Goal: Find specific page/section: Find specific page/section

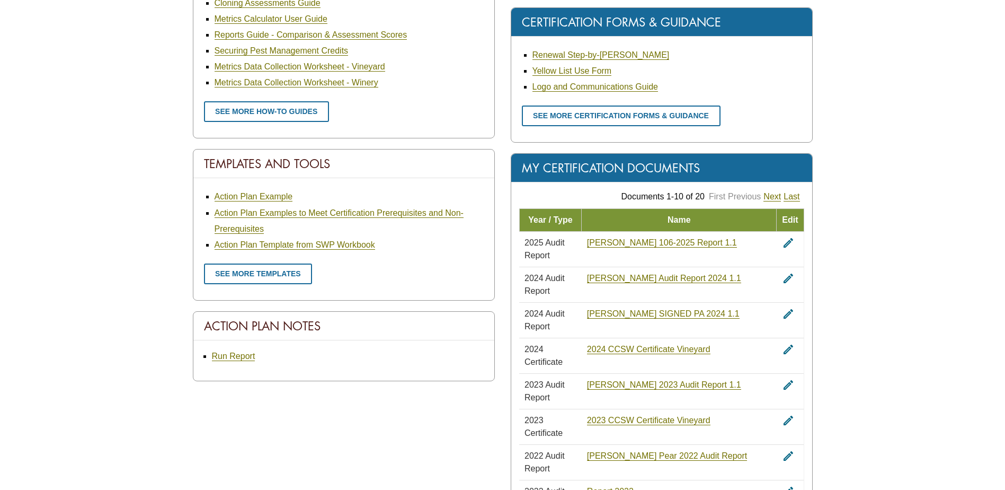
scroll to position [583, 0]
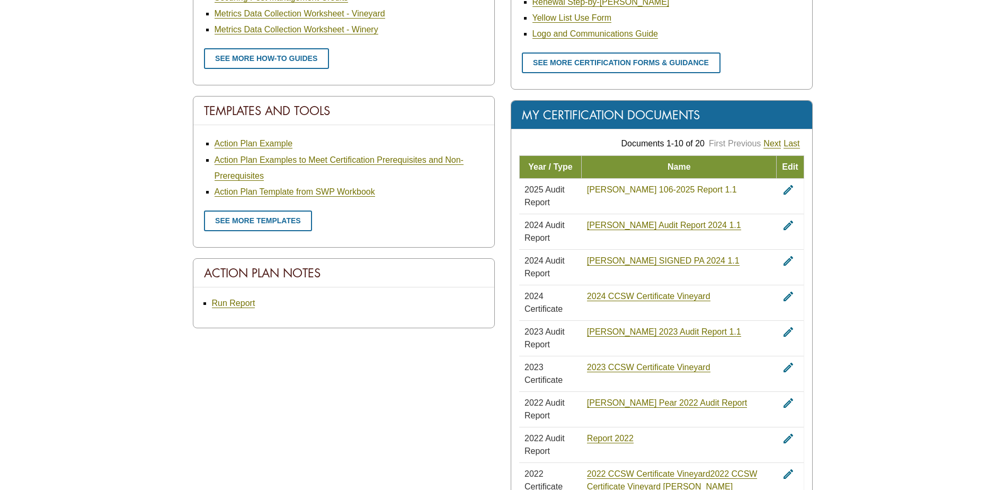
click at [608, 189] on link "Thornton 106-2025 Report 1.1" at bounding box center [662, 190] width 150 height 10
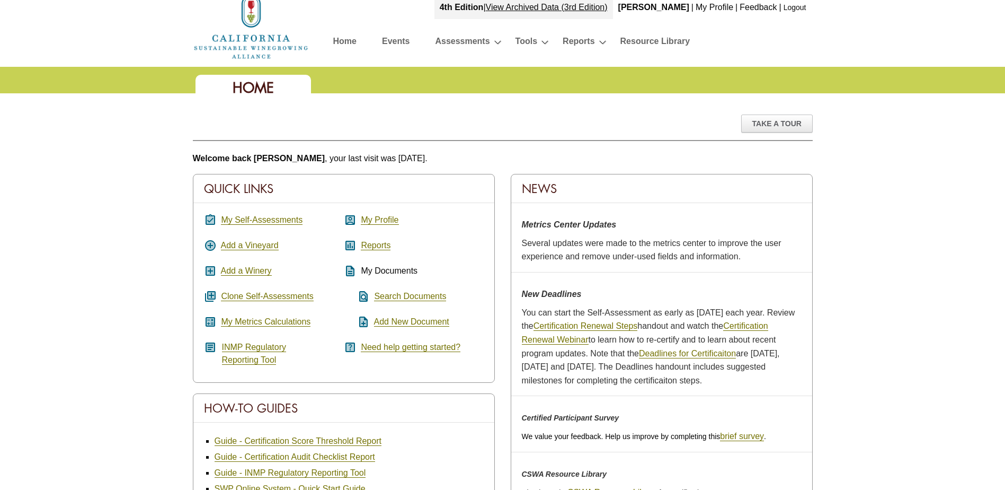
scroll to position [0, 0]
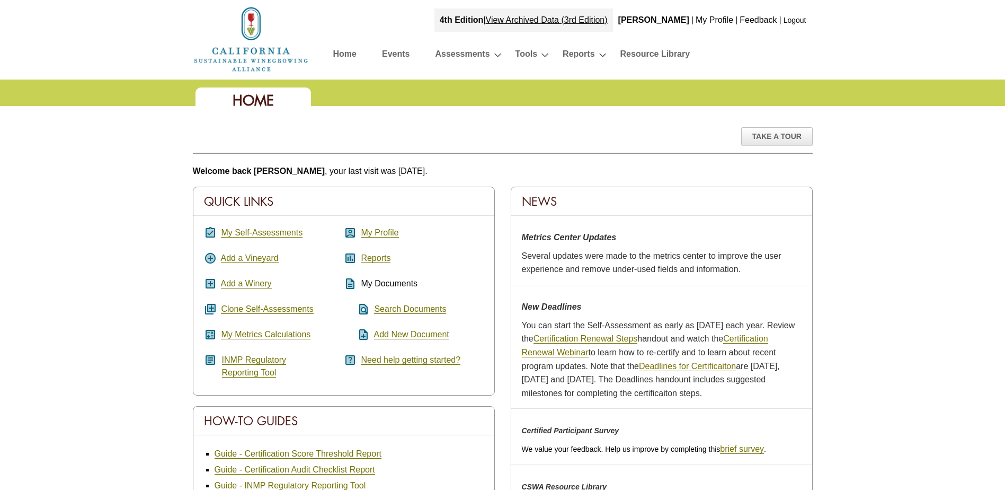
click at [709, 20] on link "My Profile" at bounding box center [715, 19] width 38 height 9
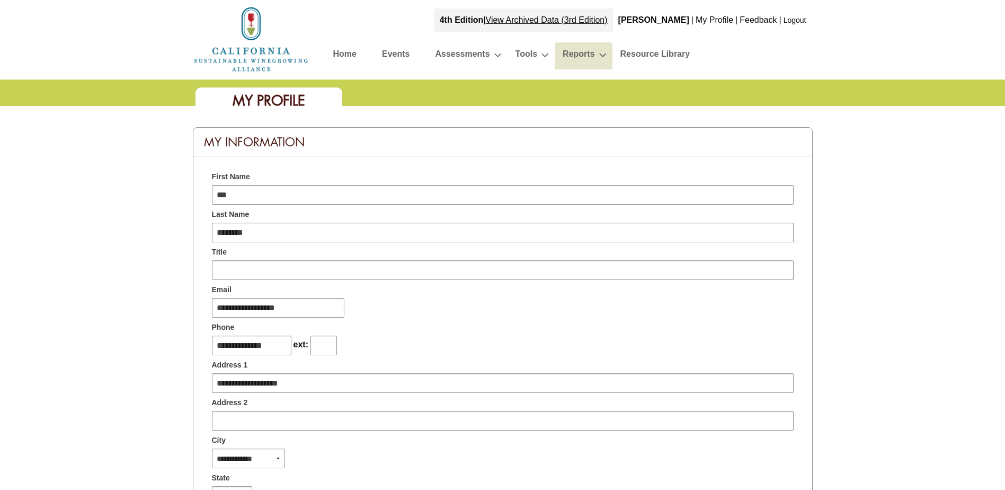
type input "********"
click at [589, 55] on link "Reports" at bounding box center [579, 56] width 32 height 19
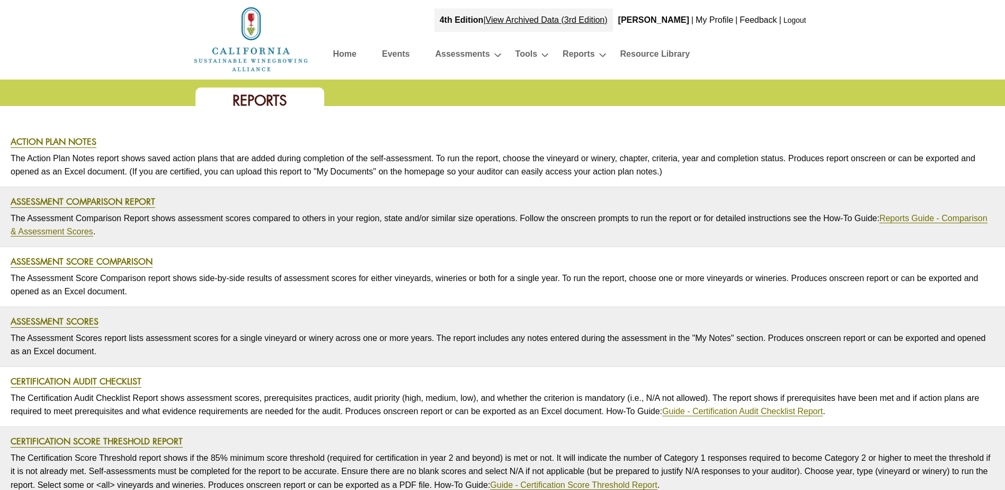
click at [341, 52] on link "Home" at bounding box center [344, 56] width 23 height 19
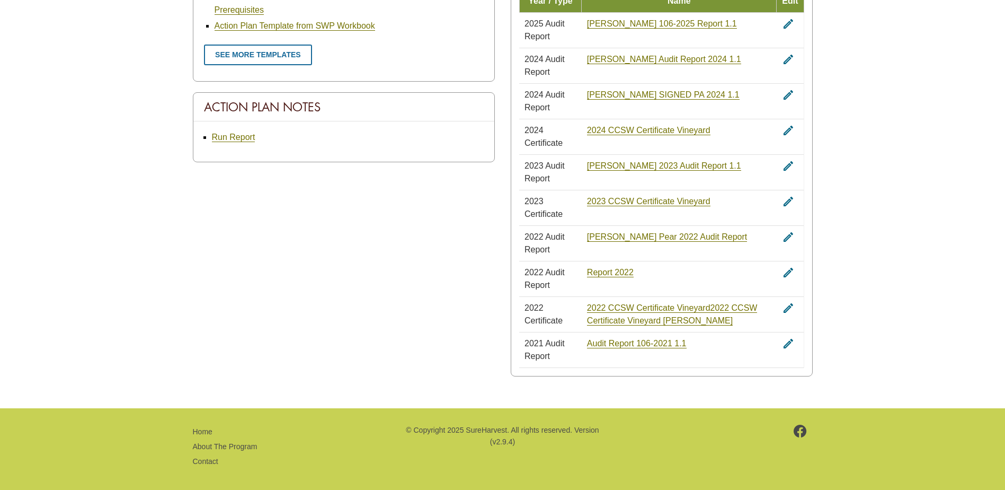
scroll to position [754, 0]
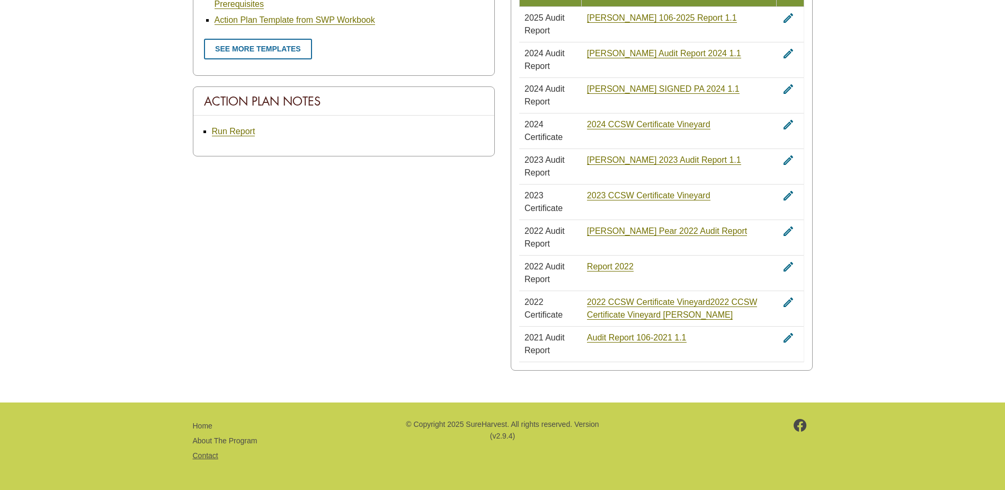
click at [208, 452] on link "Contact" at bounding box center [205, 455] width 25 height 8
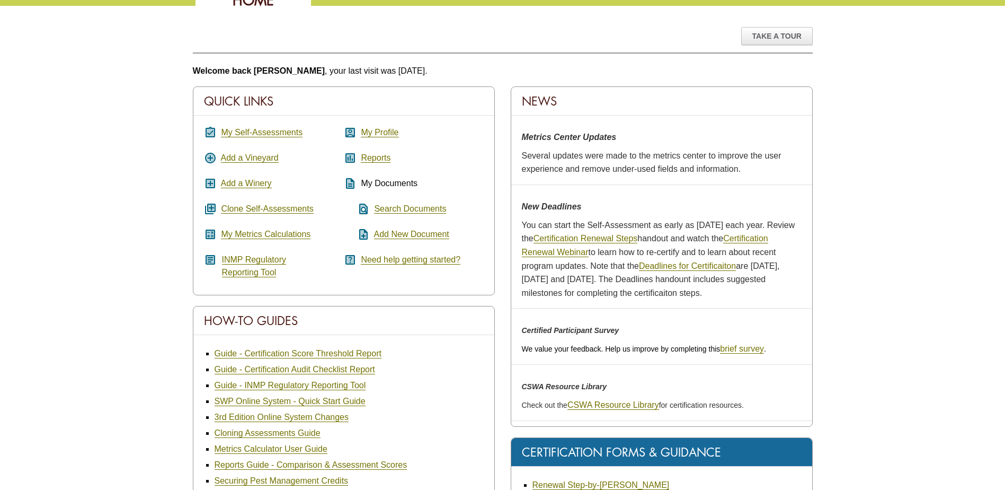
scroll to position [66, 0]
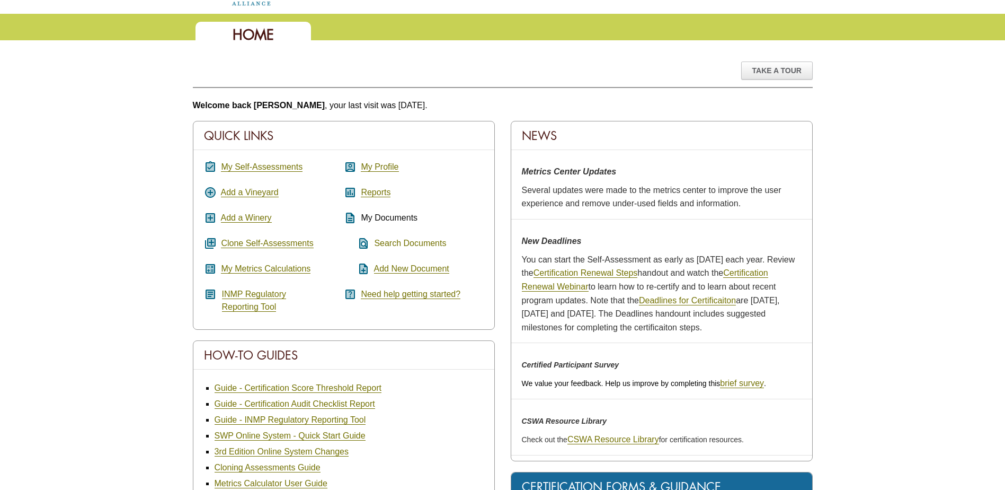
click at [397, 244] on link "Search Documents" at bounding box center [410, 243] width 72 height 10
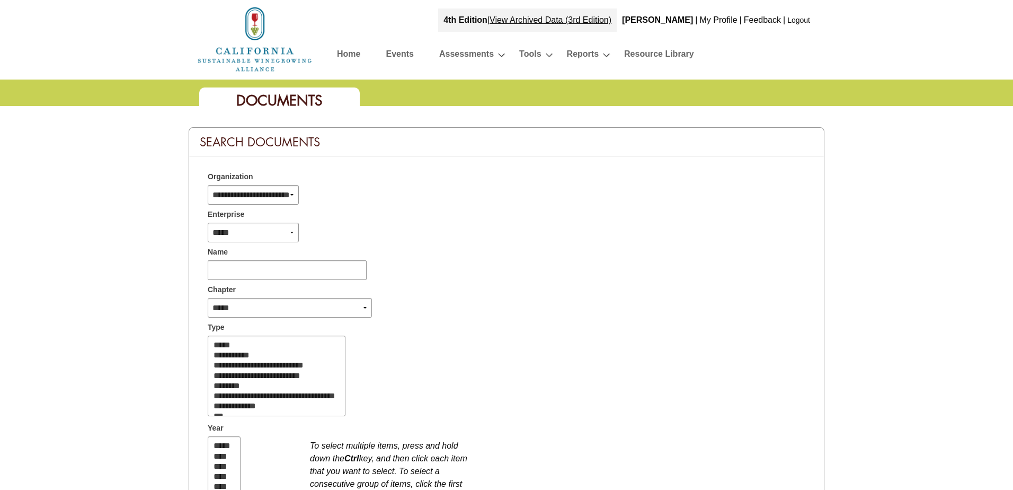
select select
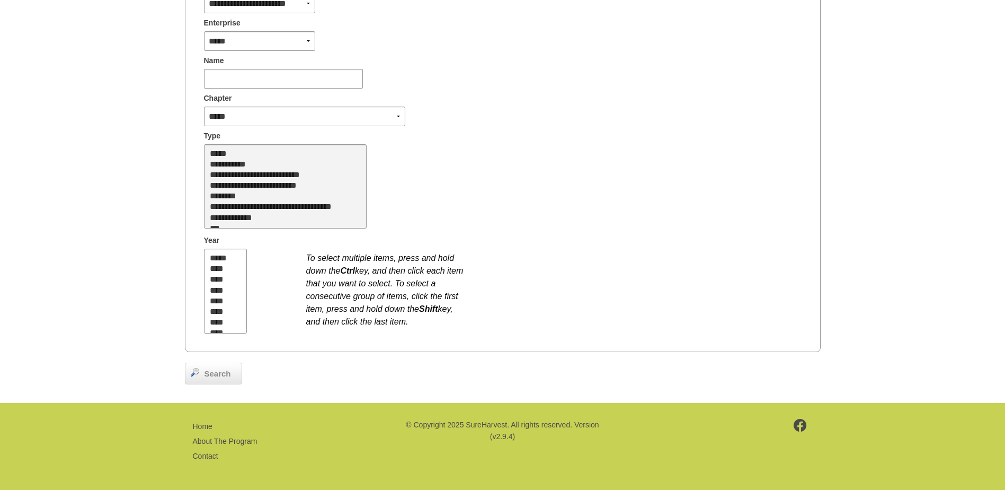
scroll to position [138, 0]
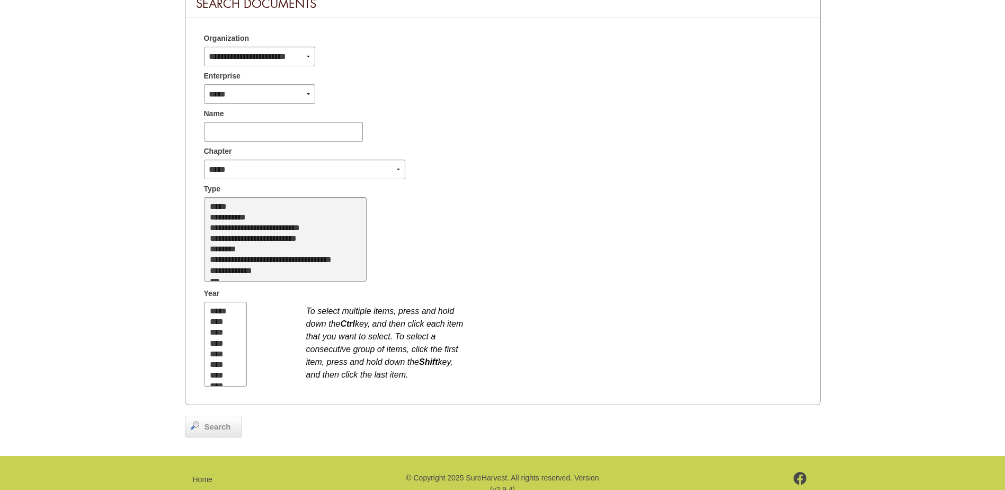
select select "*"
click at [233, 239] on option "**********" at bounding box center [279, 239] width 141 height 11
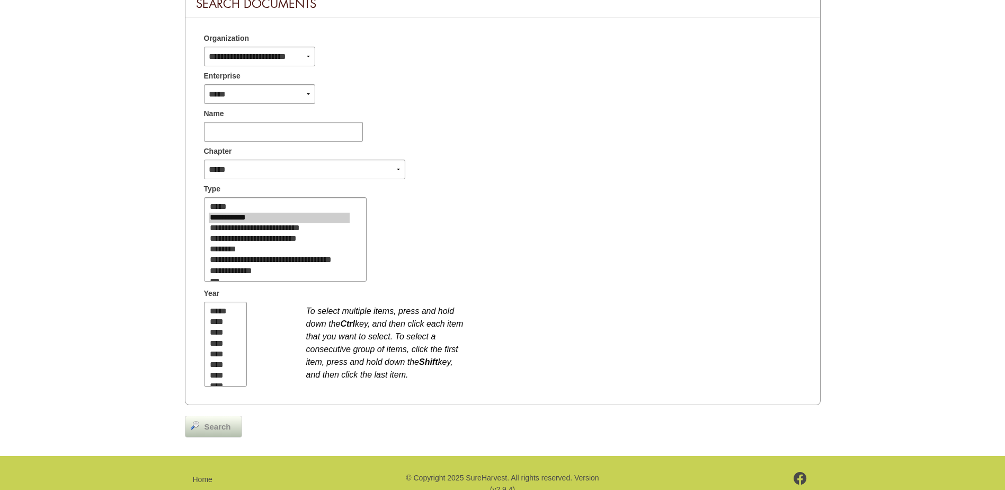
click at [213, 429] on span "Search" at bounding box center [217, 427] width 37 height 12
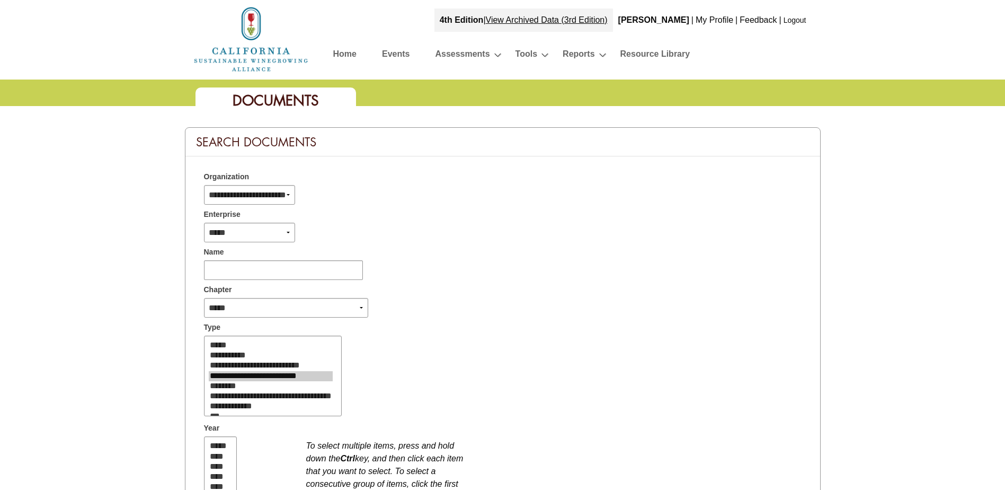
select select
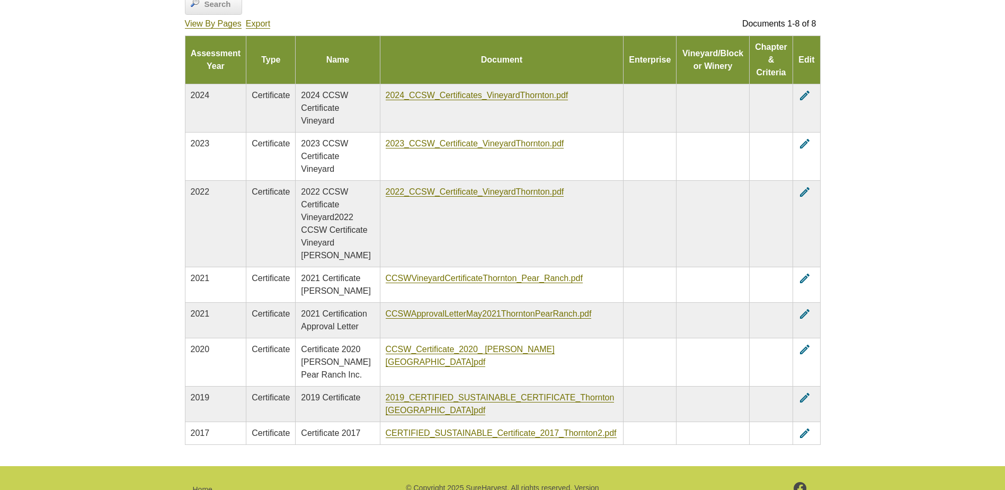
scroll to position [562, 0]
